Goal: Transaction & Acquisition: Purchase product/service

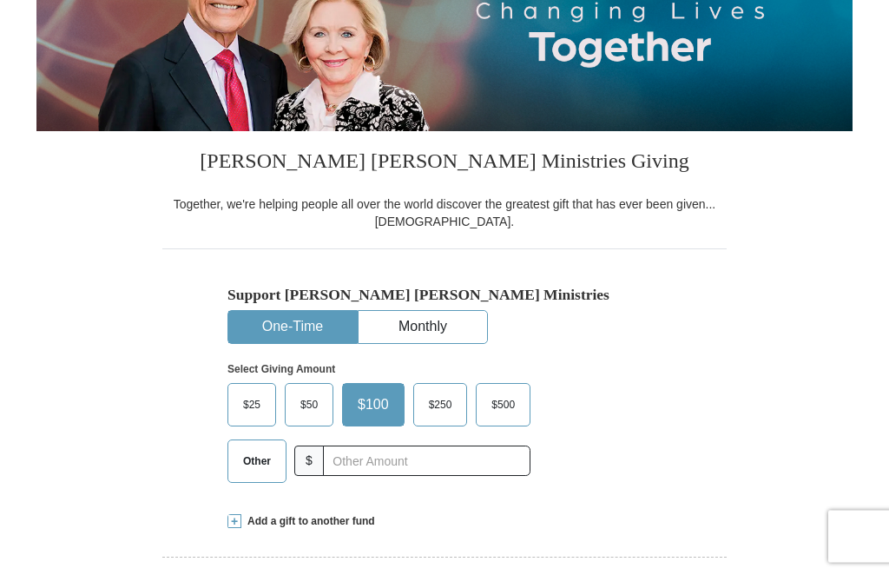
scroll to position [260, 0]
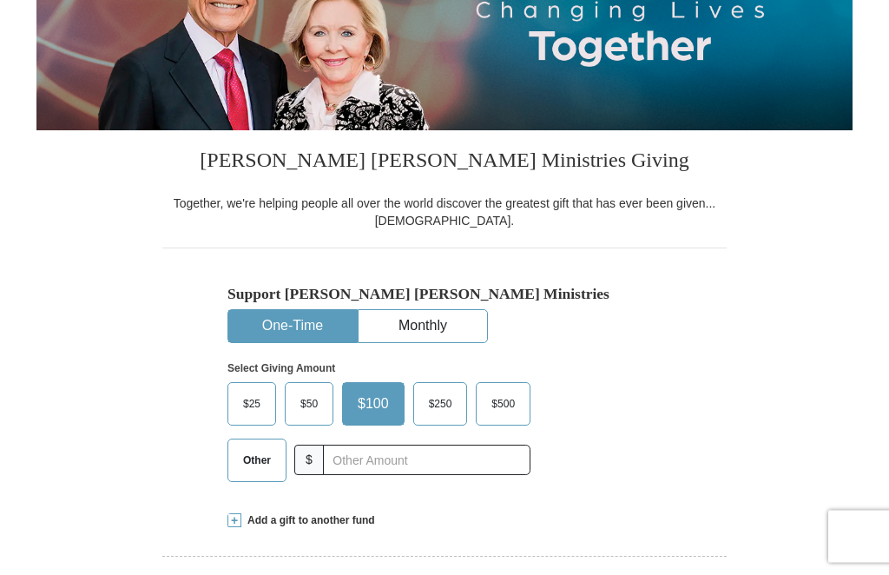
click at [254, 459] on span "Other" at bounding box center [256, 461] width 45 height 26
click at [0, 0] on input "Other" at bounding box center [0, 0] width 0 height 0
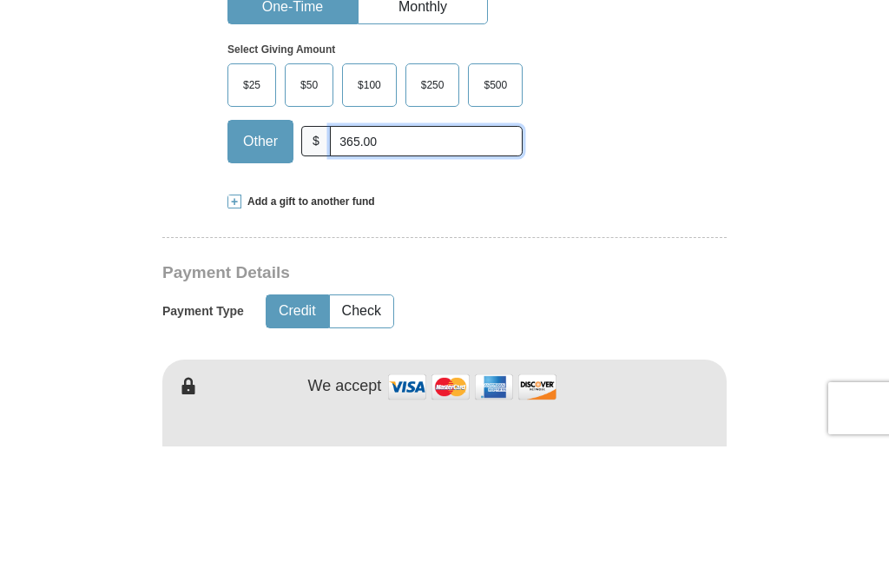
scroll to position [452, 0]
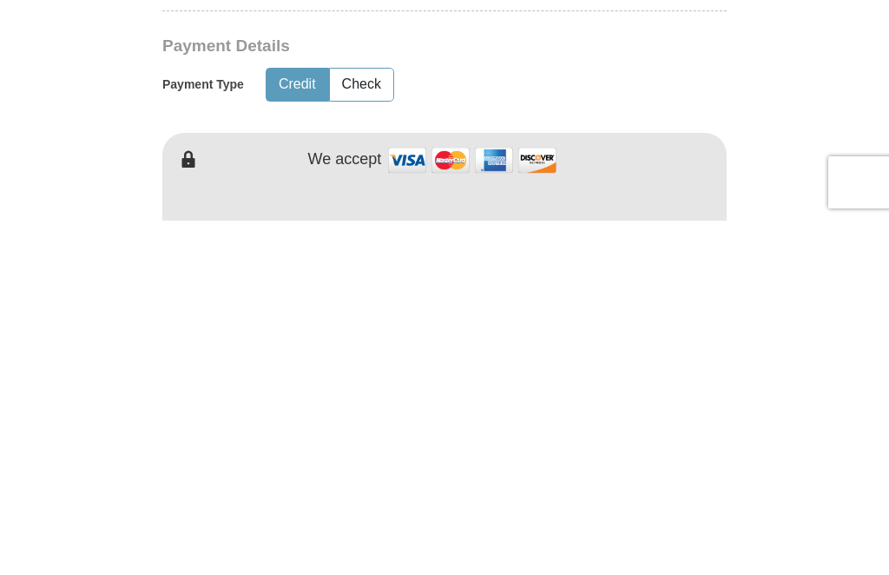
type input "365.00"
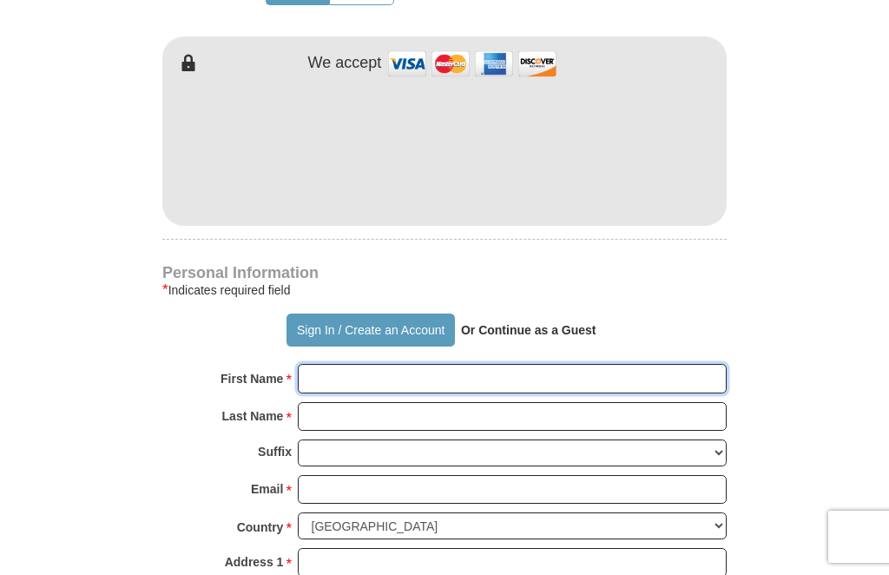
click at [400, 378] on input "First Name *" at bounding box center [512, 379] width 429 height 30
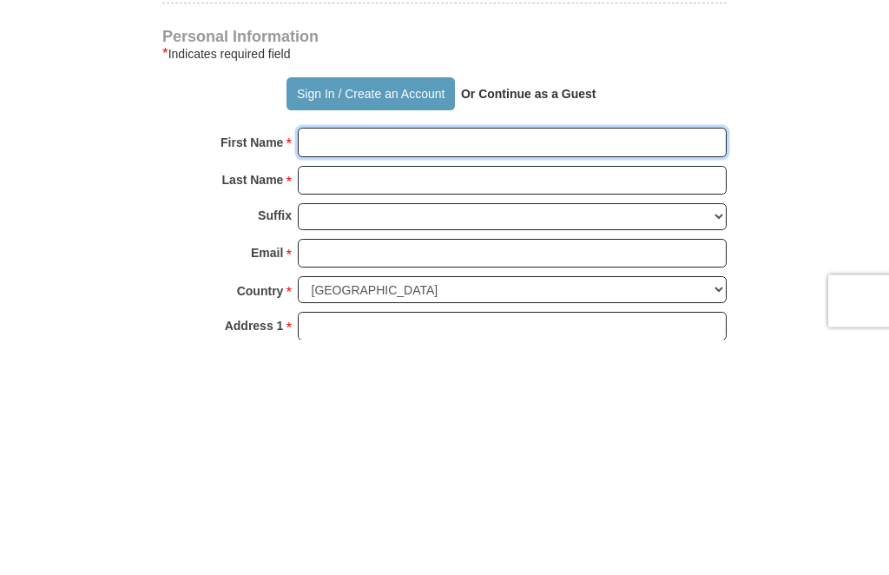
type input "[PERSON_NAME]"
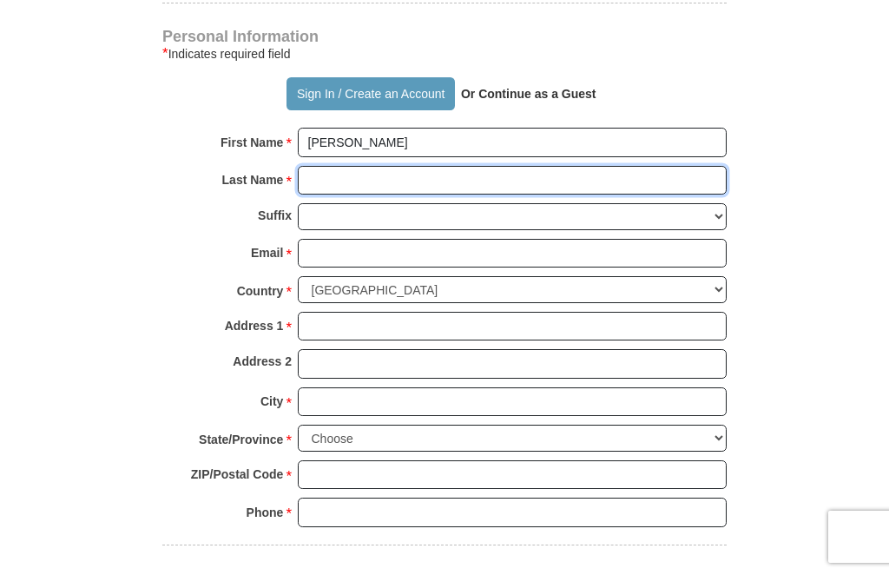
scroll to position [1137, 0]
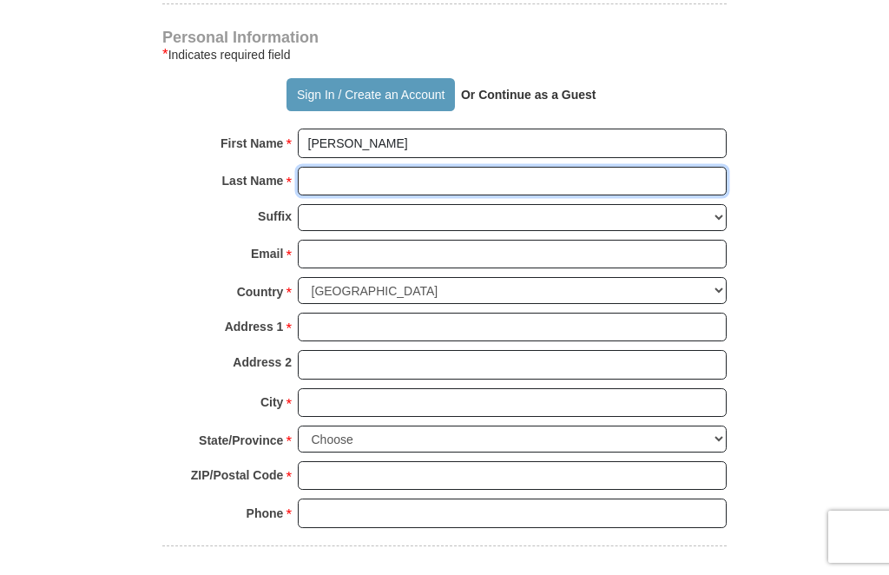
type input "[PERSON_NAME]"
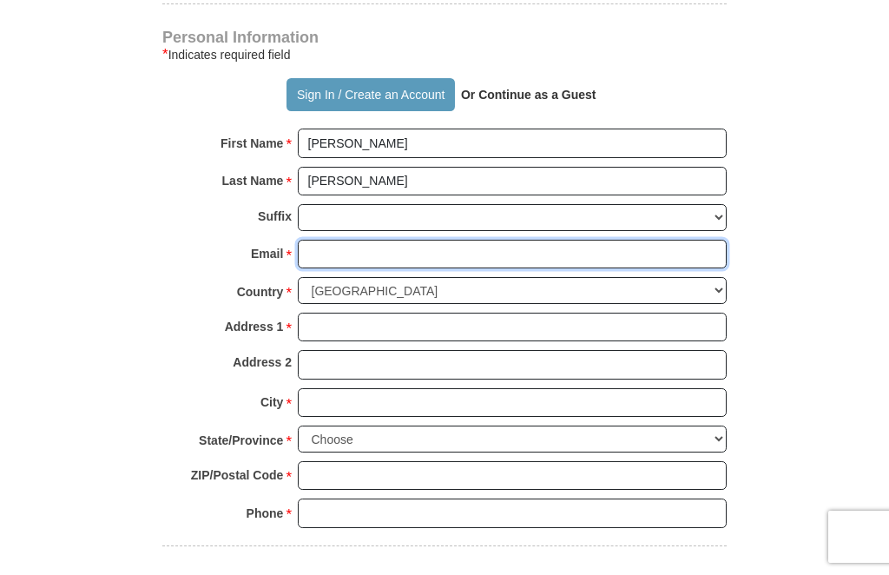
type input "[EMAIL_ADDRESS][DOMAIN_NAME]"
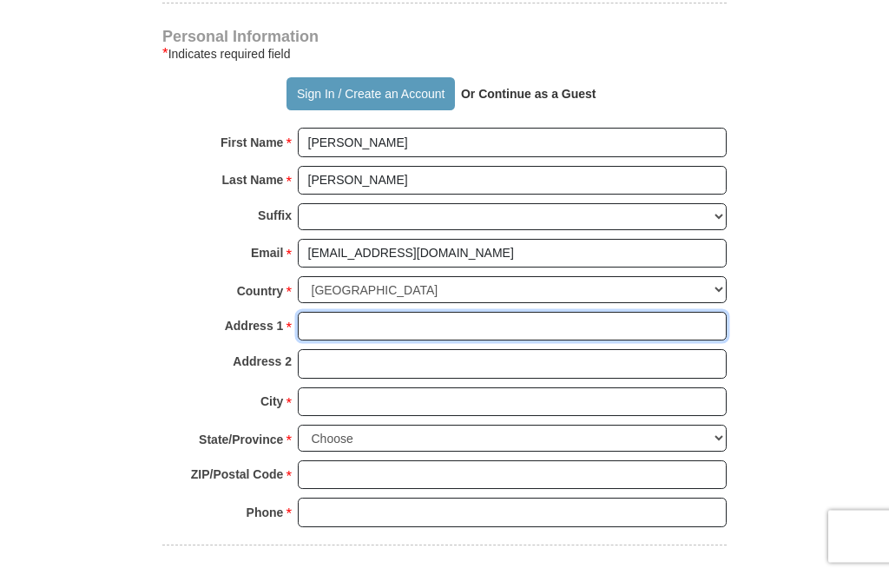
click at [399, 321] on input "Address 1 *" at bounding box center [512, 328] width 429 height 30
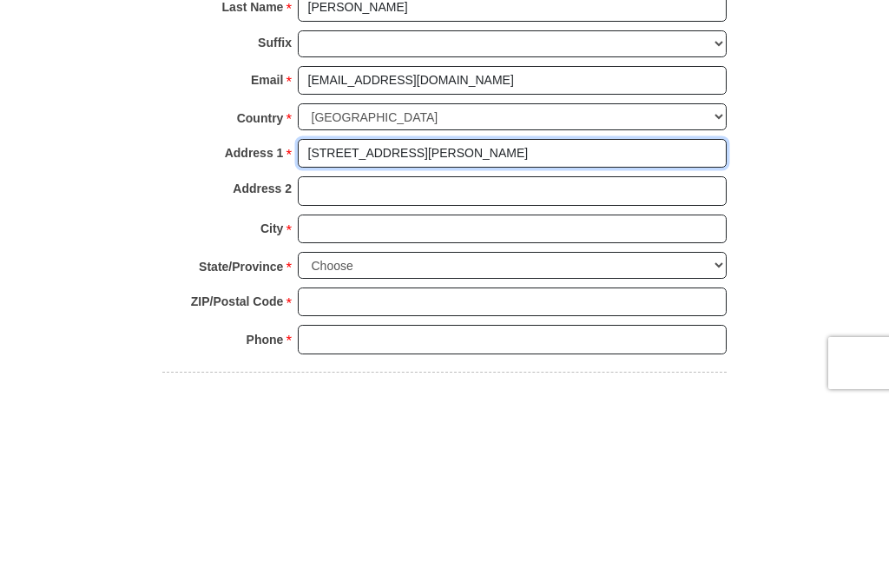
type input "[STREET_ADDRESS][PERSON_NAME]"
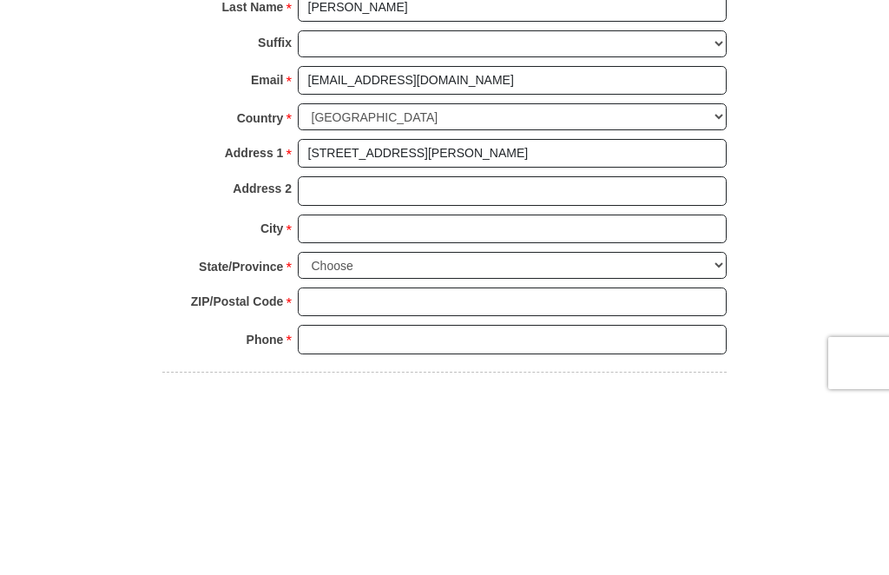
click at [402, 388] on input "City *" at bounding box center [512, 403] width 429 height 30
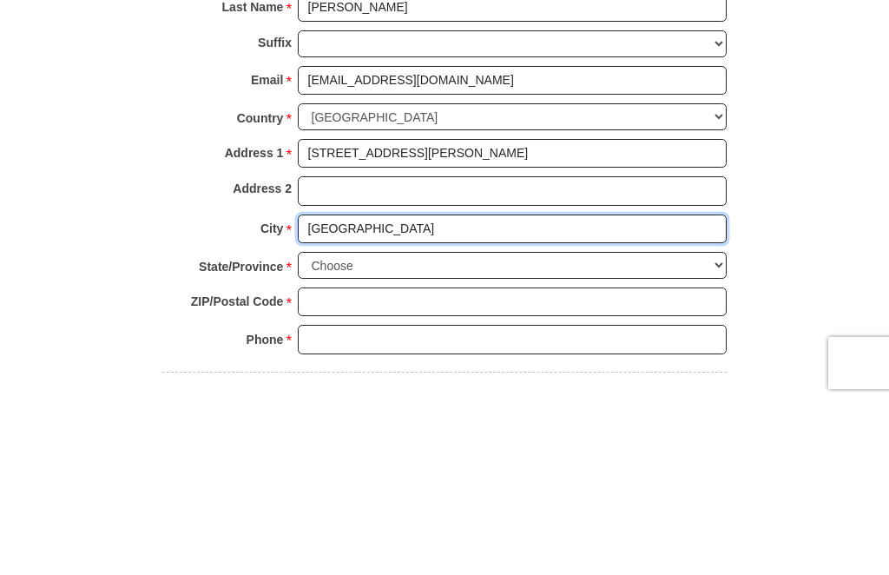
type input "[GEOGRAPHIC_DATA]"
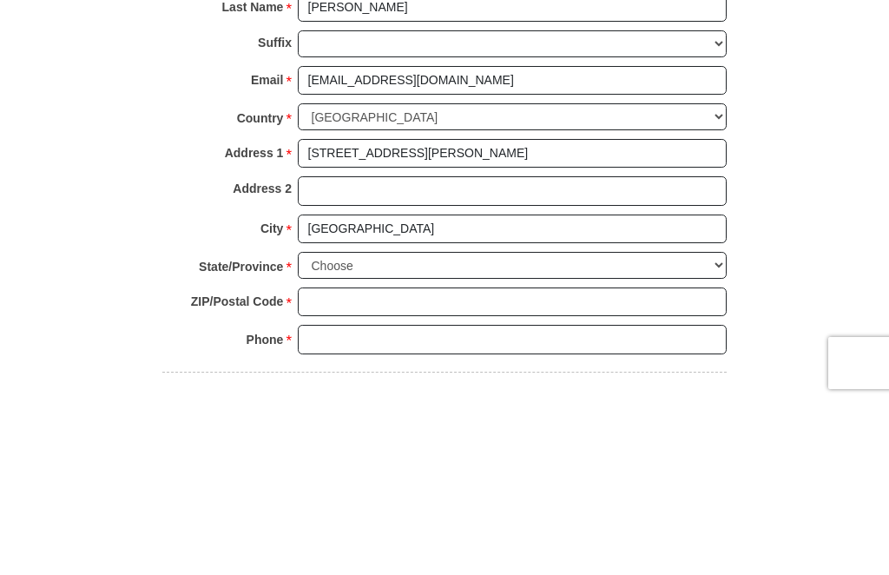
click at [637, 425] on select "Choose [US_STATE] [US_STATE] [US_STATE] [US_STATE] [US_STATE] Armed Forces Amer…" at bounding box center [512, 438] width 429 height 27
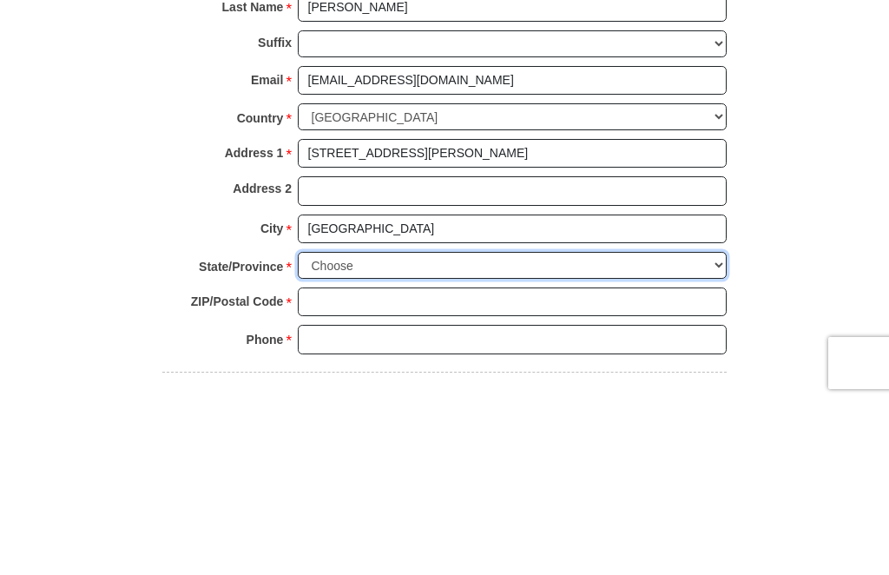
scroll to position [1421, 0]
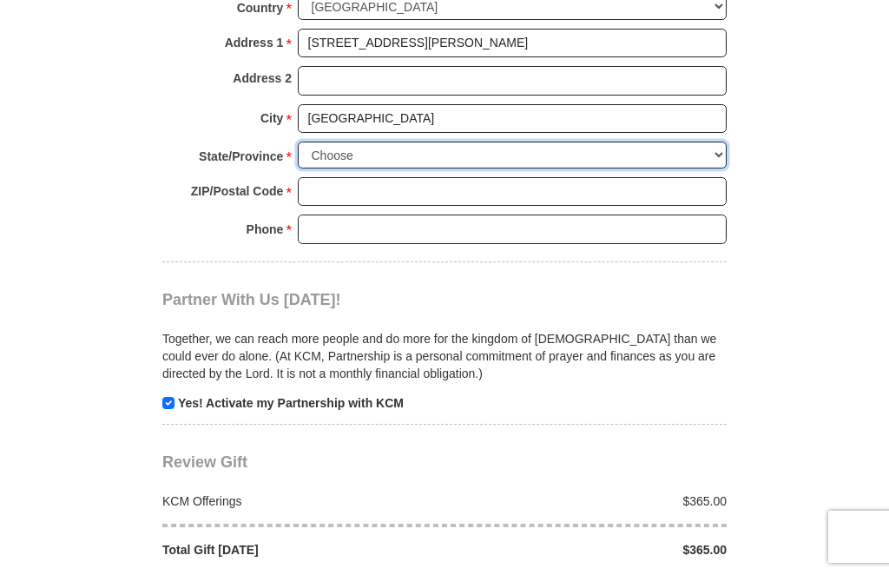
select select "SC"
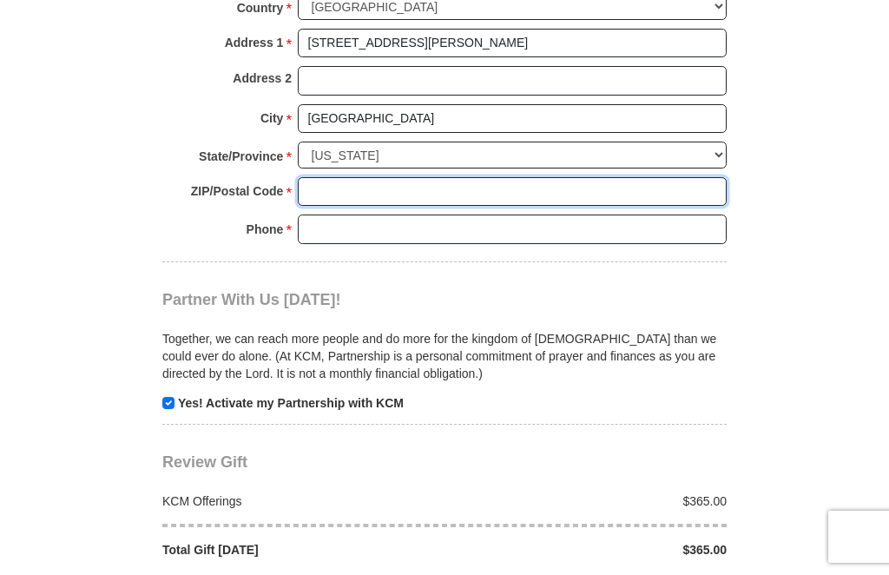
click at [386, 177] on input "ZIP/Postal Code *" at bounding box center [512, 192] width 429 height 30
type input "29582"
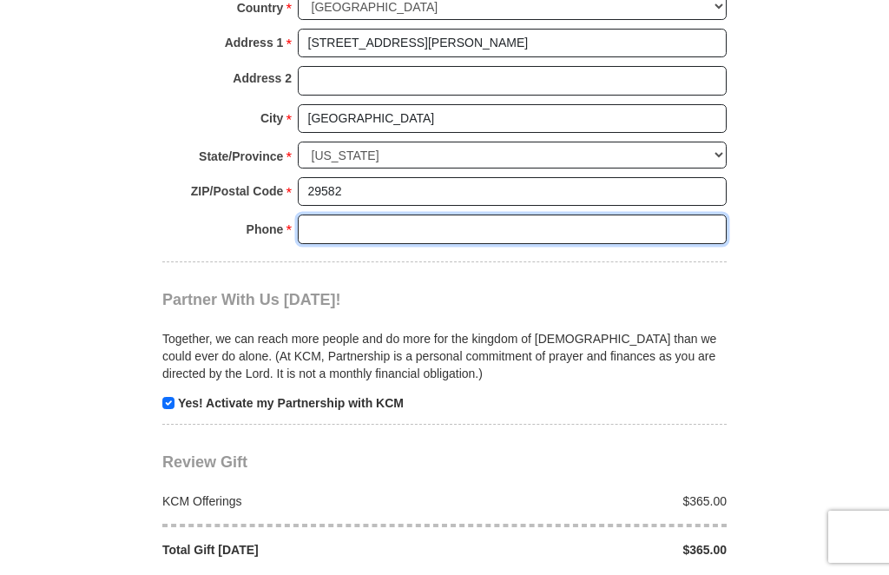
click at [381, 216] on input "Phone * *" at bounding box center [512, 229] width 429 height 30
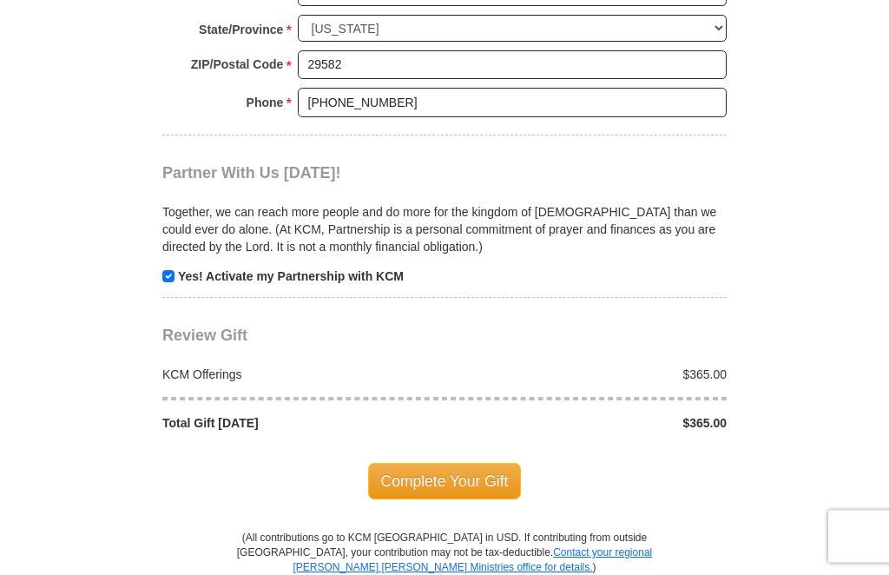
scroll to position [1551, 0]
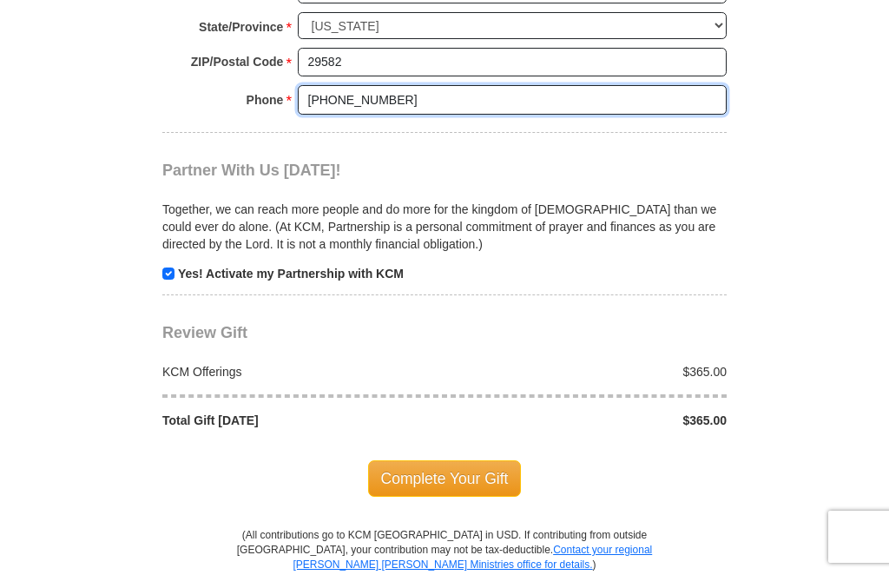
type input "[PHONE_NUMBER]"
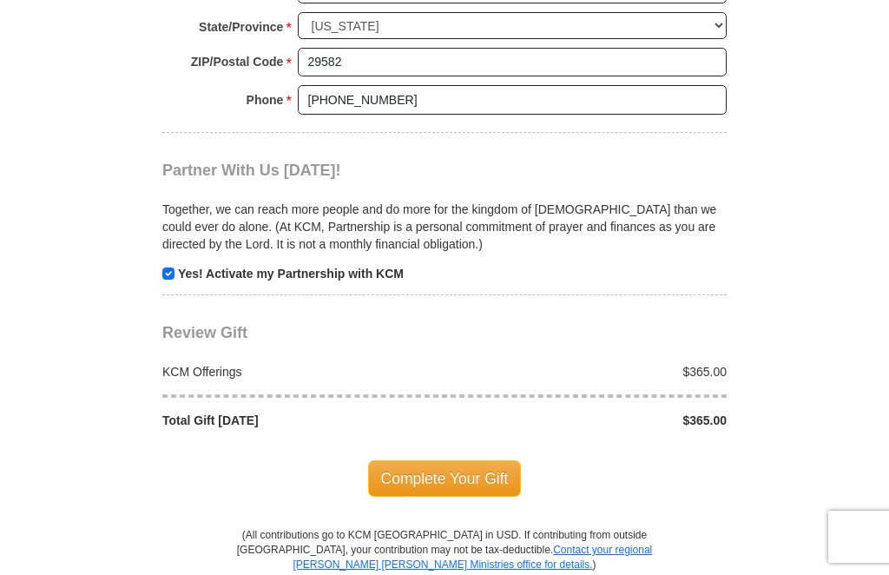
click at [480, 462] on span "Complete Your Gift" at bounding box center [445, 478] width 154 height 36
